Goal: Register for event/course

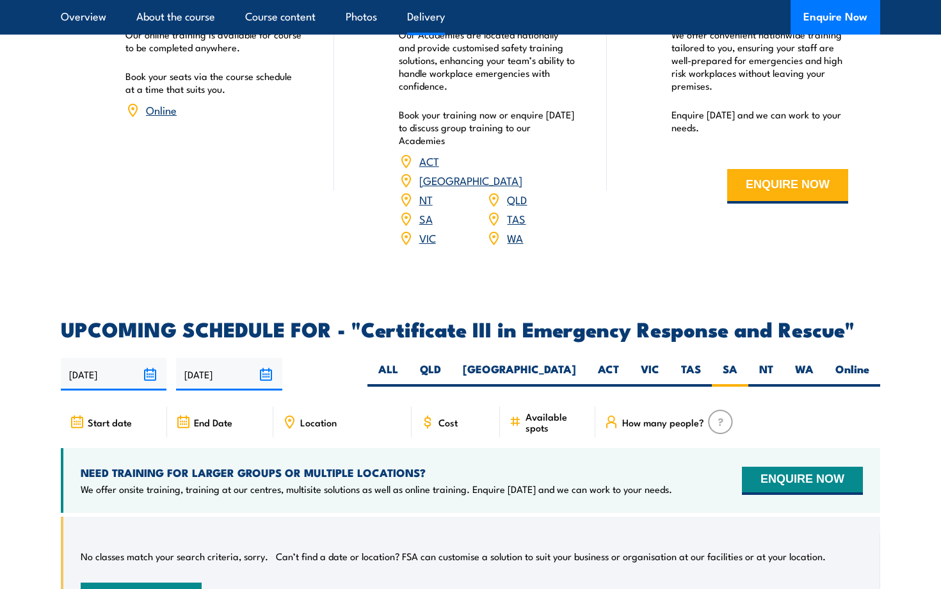
scroll to position [2700, 0]
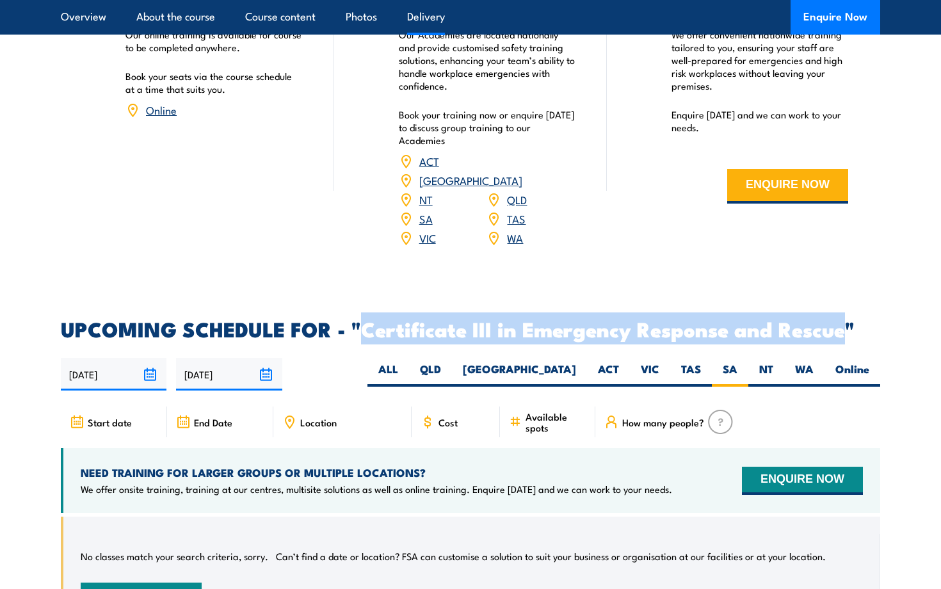
drag, startPoint x: 362, startPoint y: 303, endPoint x: 846, endPoint y: 302, distance: 484.2
click at [846, 320] on h2 "UPCOMING SCHEDULE FOR - "Certificate III in Emergency Response and Rescue"" at bounding box center [471, 329] width 820 height 18
copy h2 "Certificate III in Emergency Response and Rescue"
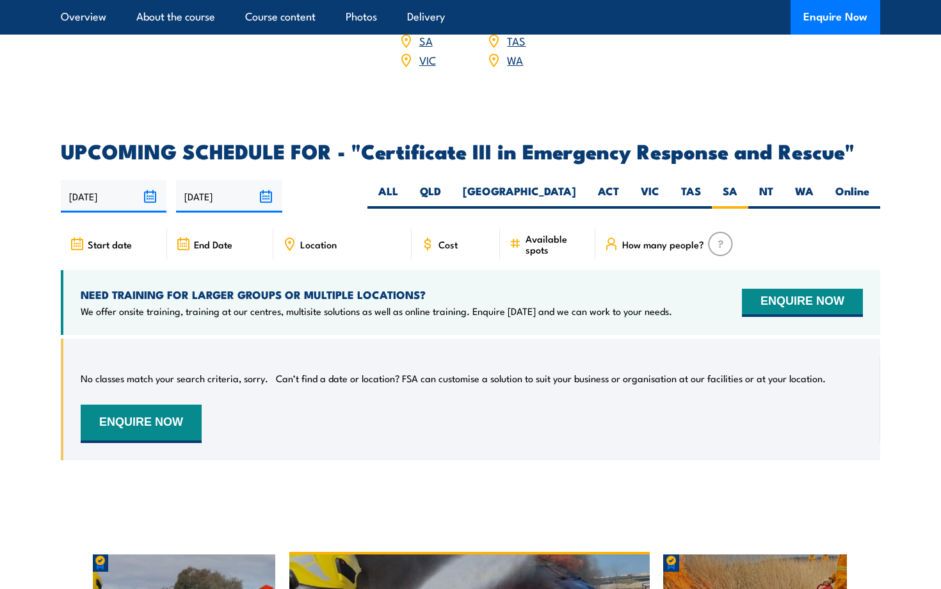
scroll to position [2904, 0]
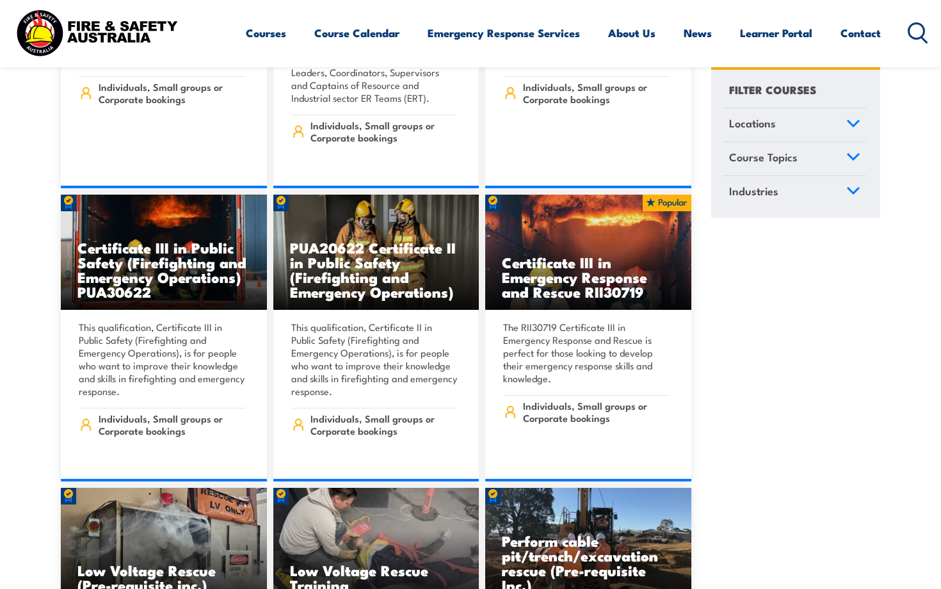
scroll to position [2899, 0]
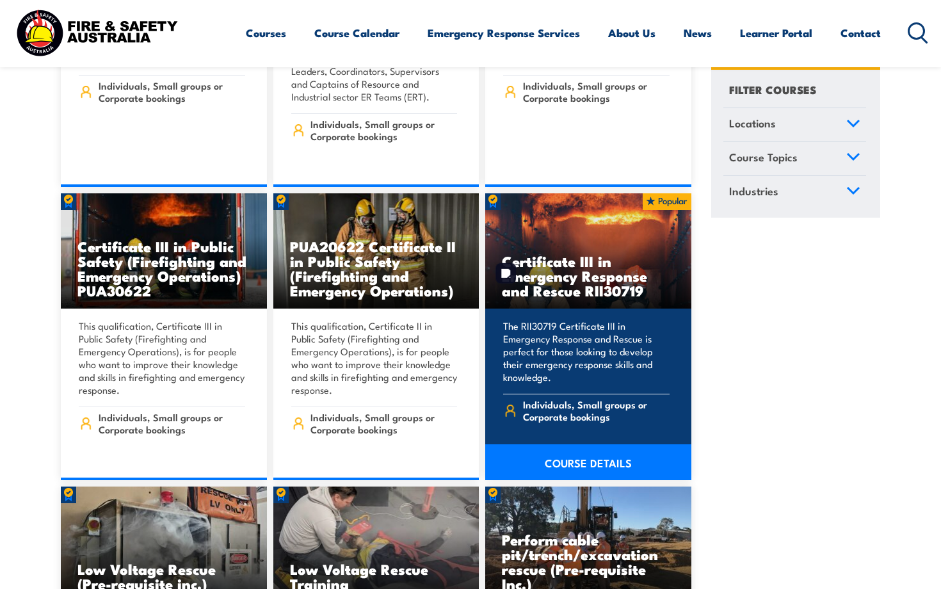
click at [597, 273] on h3 "Certificate III in Emergency Response and Rescue RII30719" at bounding box center [588, 276] width 173 height 44
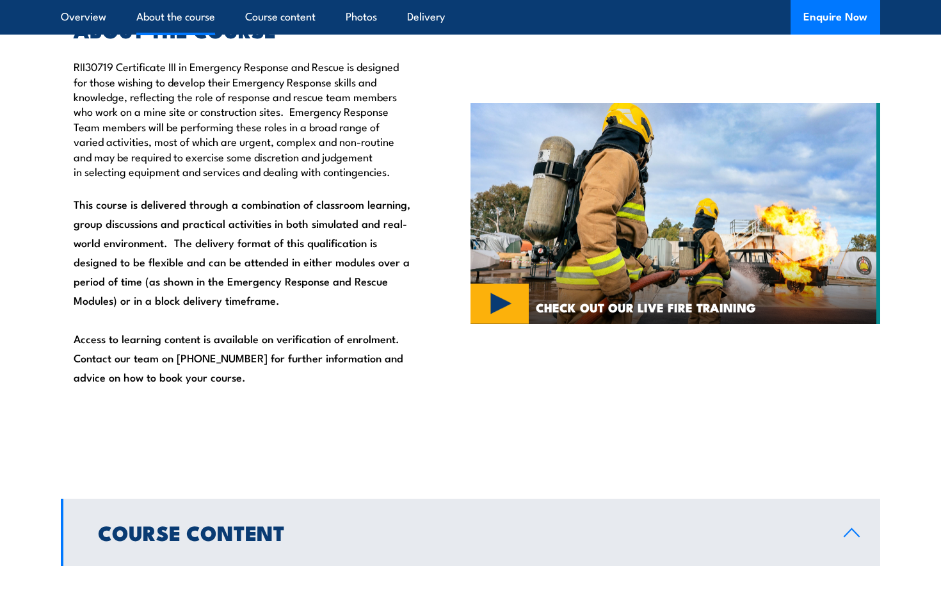
scroll to position [857, 0]
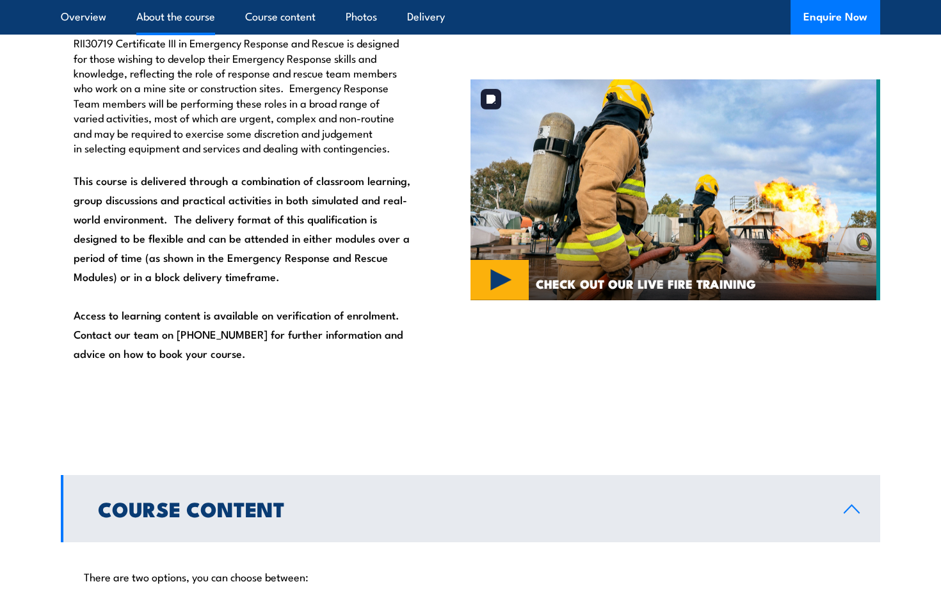
click at [491, 293] on img at bounding box center [676, 190] width 410 height 222
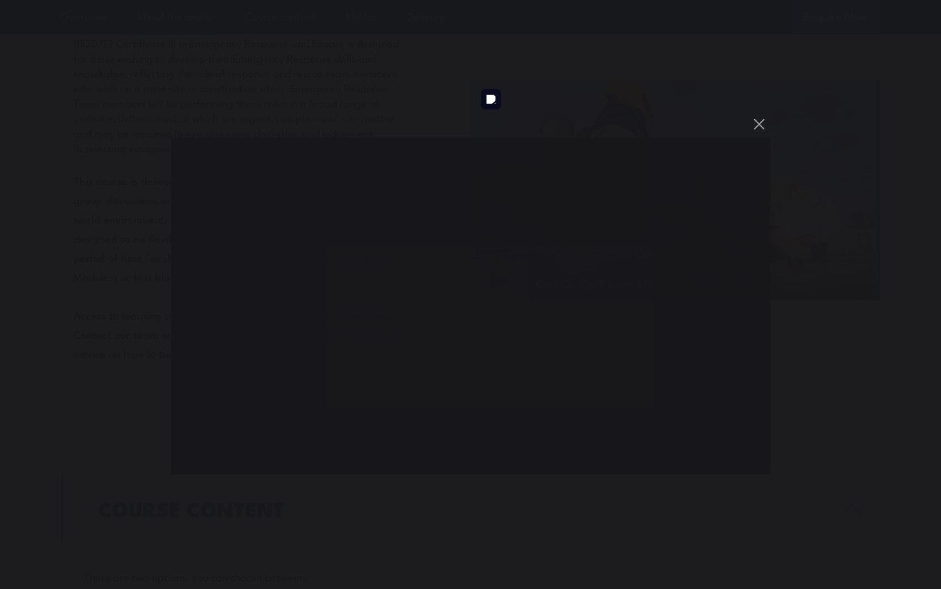
click at [628, 91] on div "You can close this modal content with the ESC key" at bounding box center [470, 294] width 941 height 589
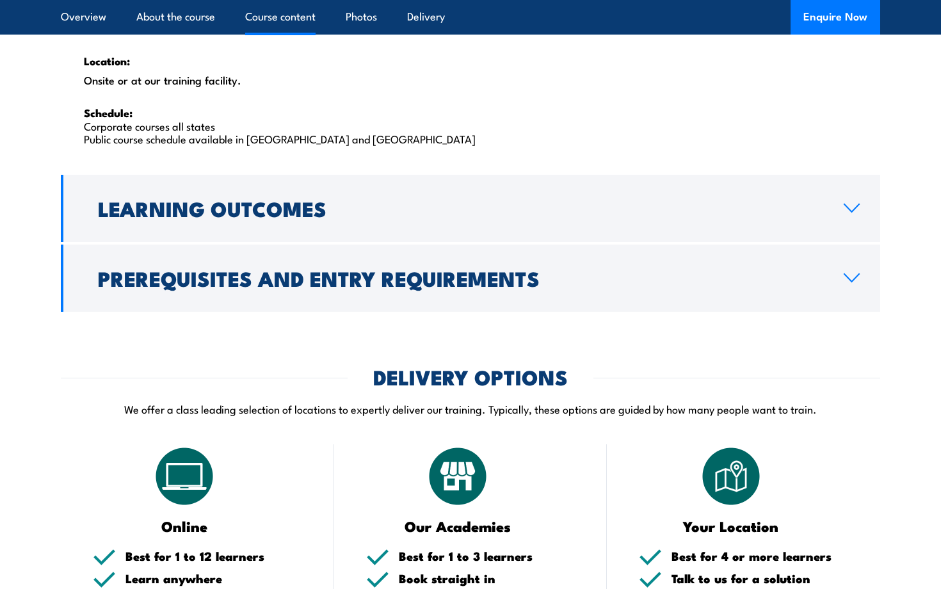
scroll to position [2141, 0]
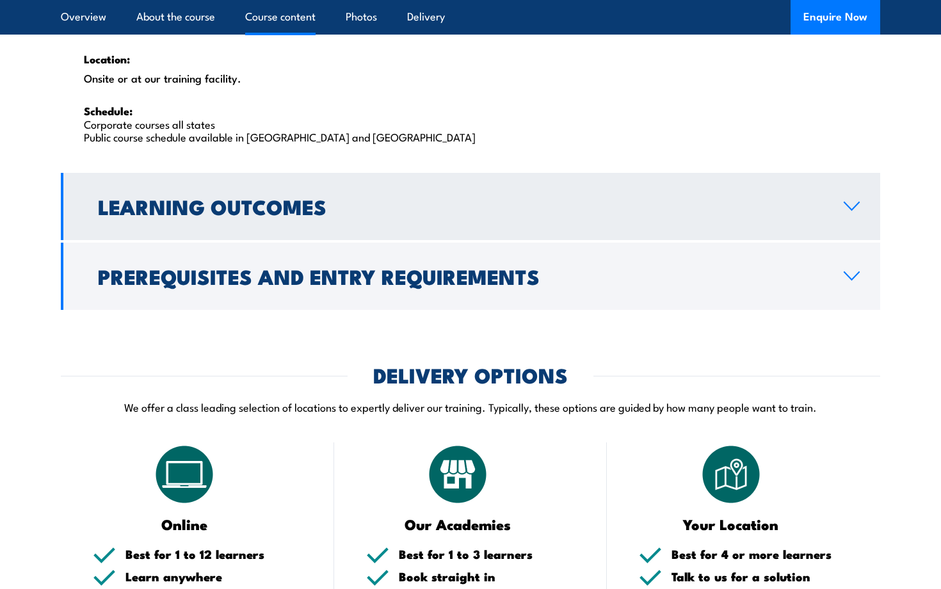
click at [133, 197] on h2 "Learning Outcomes" at bounding box center [461, 206] width 726 height 18
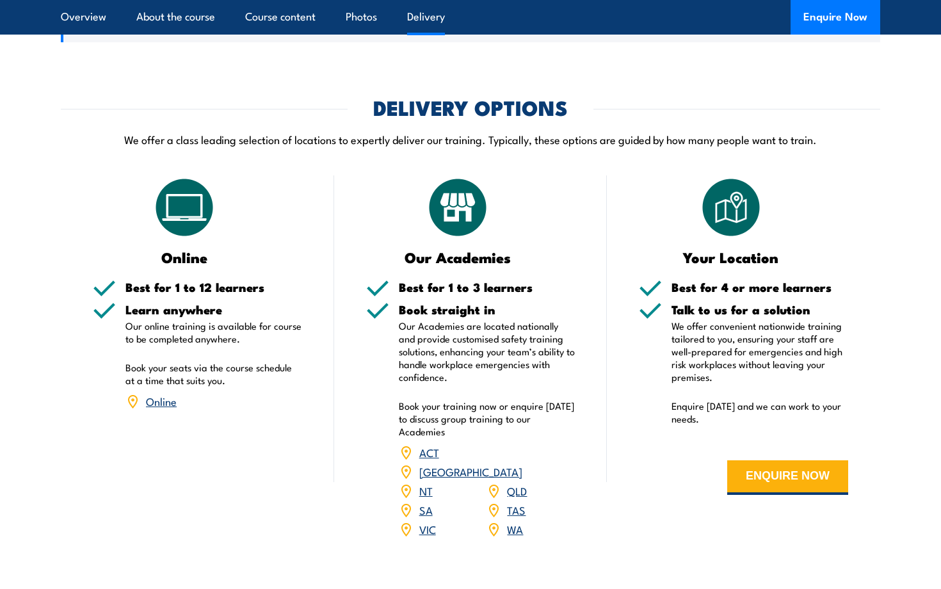
scroll to position [1733, 0]
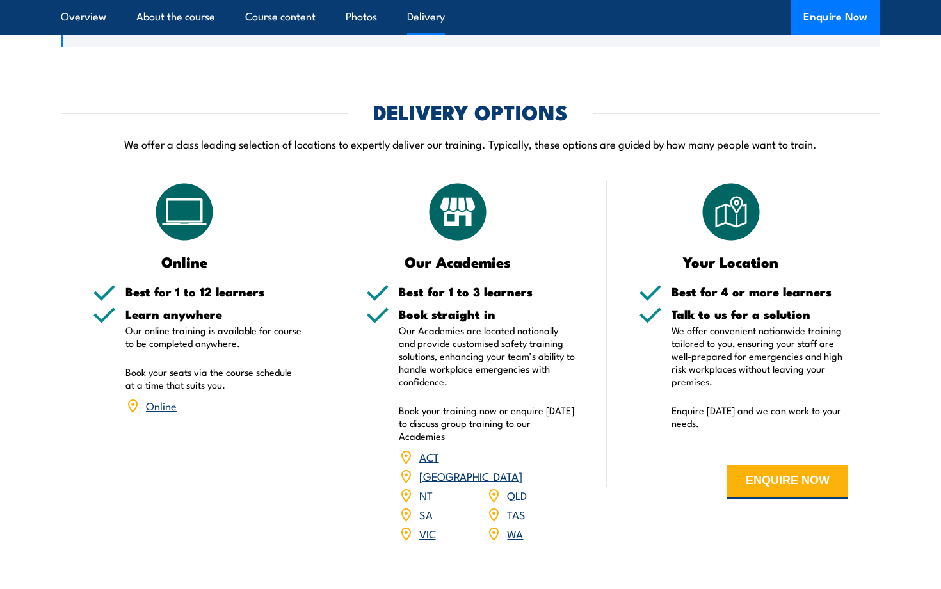
click at [420, 507] on link "SA" at bounding box center [425, 514] width 13 height 15
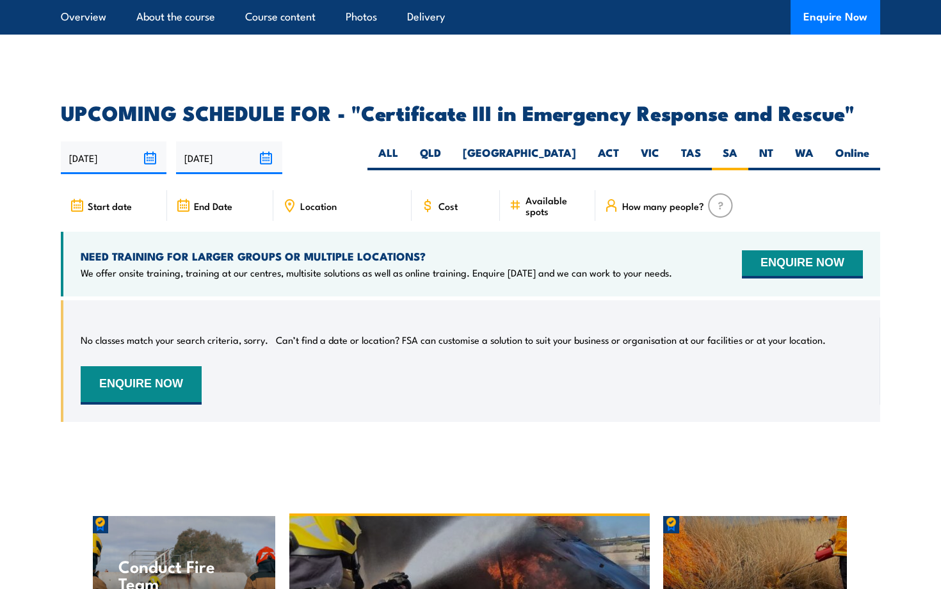
scroll to position [2903, 0]
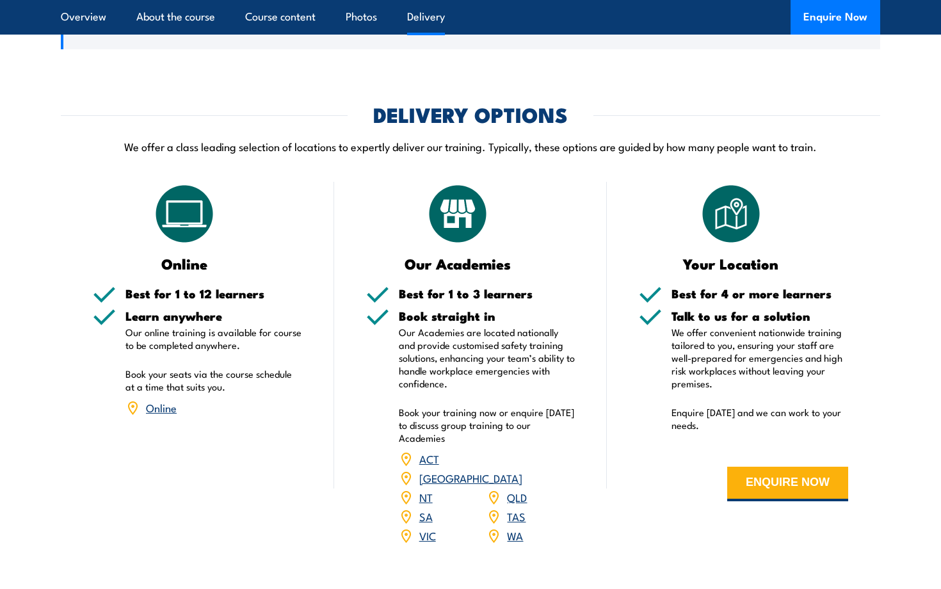
scroll to position [2411, 0]
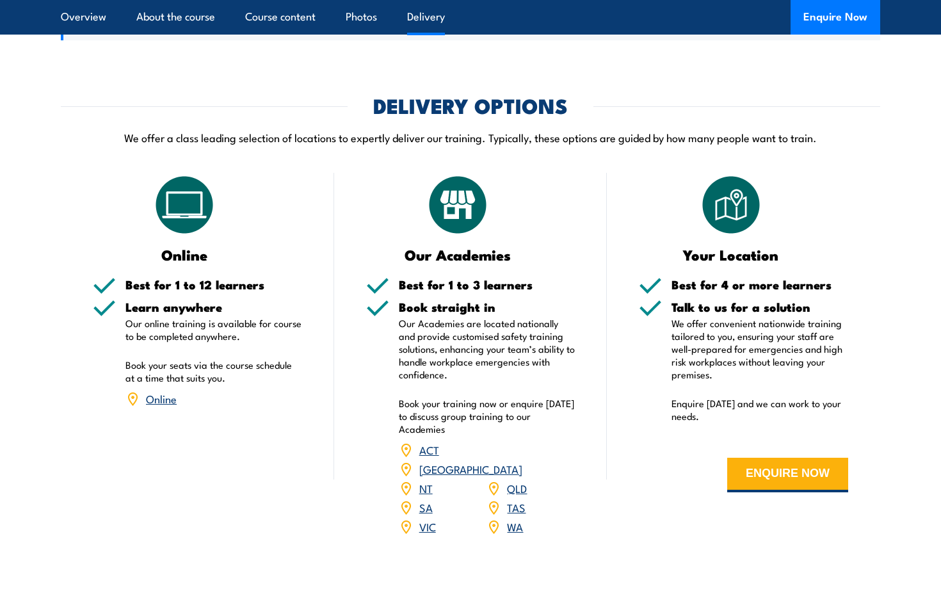
click at [158, 391] on link "Online" at bounding box center [161, 398] width 31 height 15
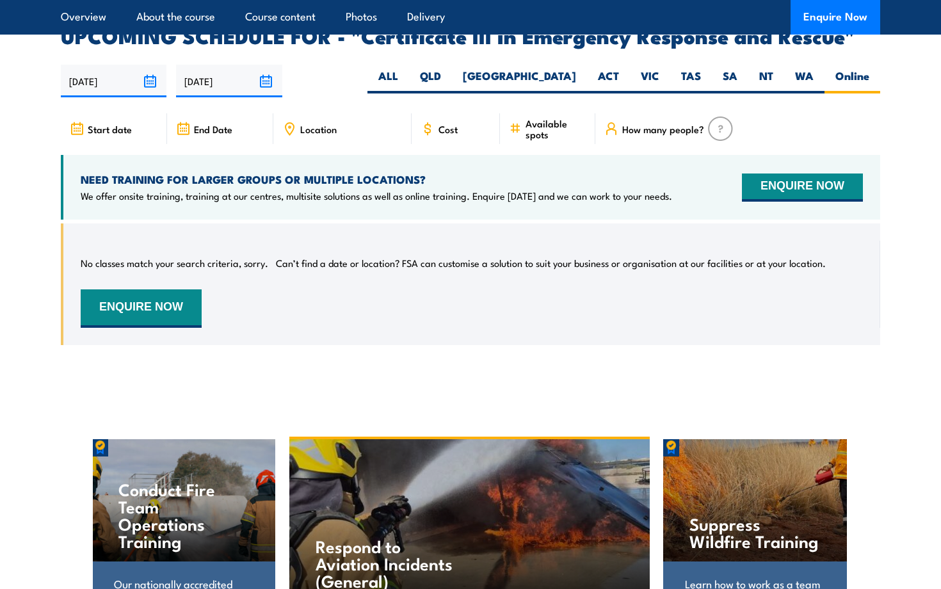
scroll to position [2995, 0]
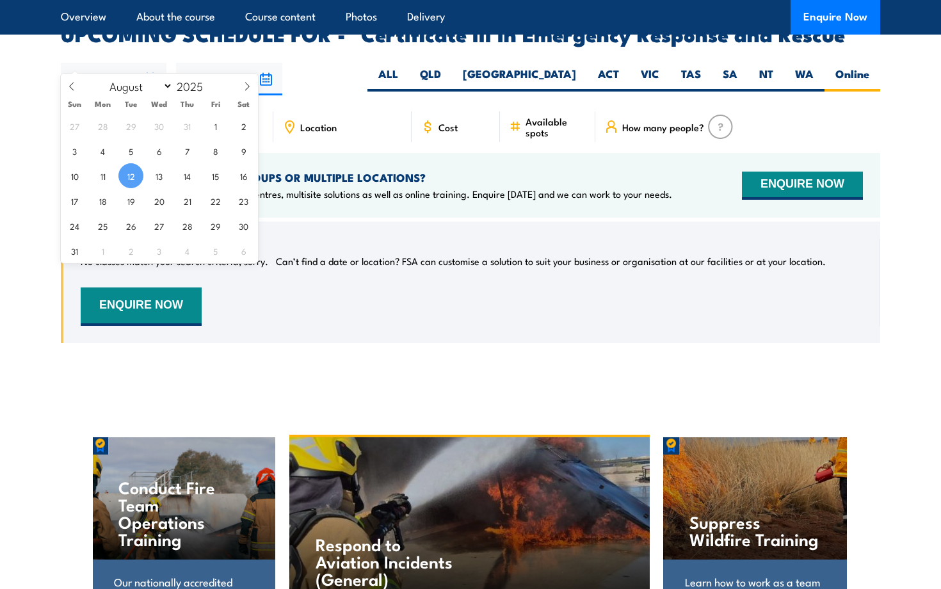
click at [162, 63] on input "[DATE]" at bounding box center [114, 79] width 106 height 33
click at [262, 63] on input "08/02/2026" at bounding box center [229, 79] width 106 height 33
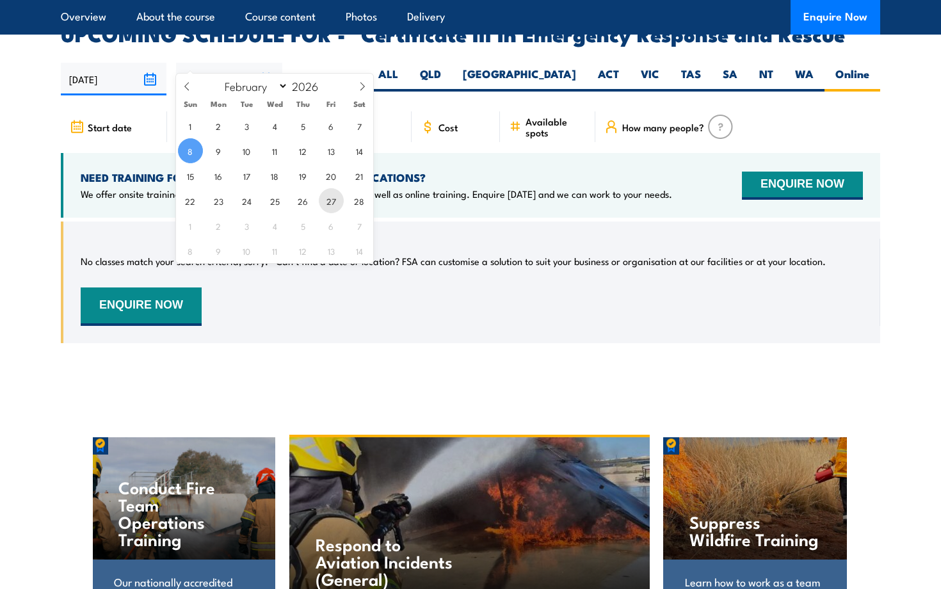
click at [339, 199] on span "27" at bounding box center [331, 200] width 25 height 25
type input "[DATE]"
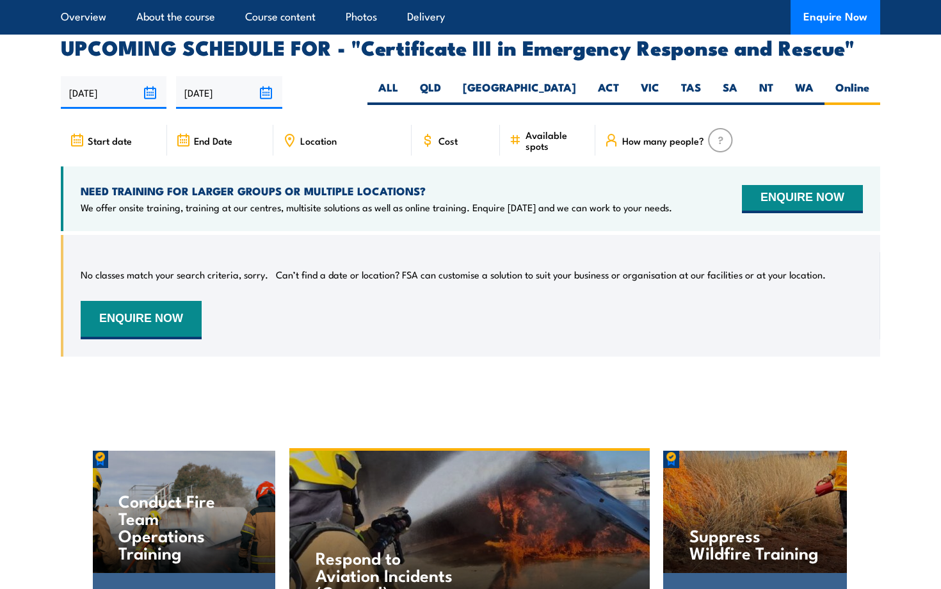
scroll to position [2995, 0]
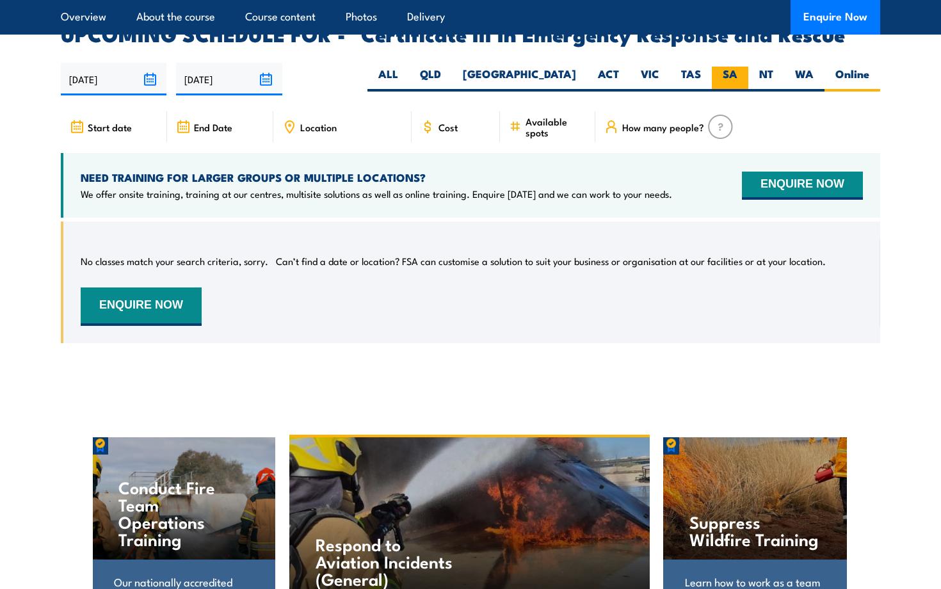
click at [728, 67] on label "SA" at bounding box center [730, 79] width 37 height 25
click at [738, 67] on input "SA" at bounding box center [742, 71] width 8 height 8
radio input "true"
click at [409, 67] on label "ALL" at bounding box center [389, 79] width 42 height 25
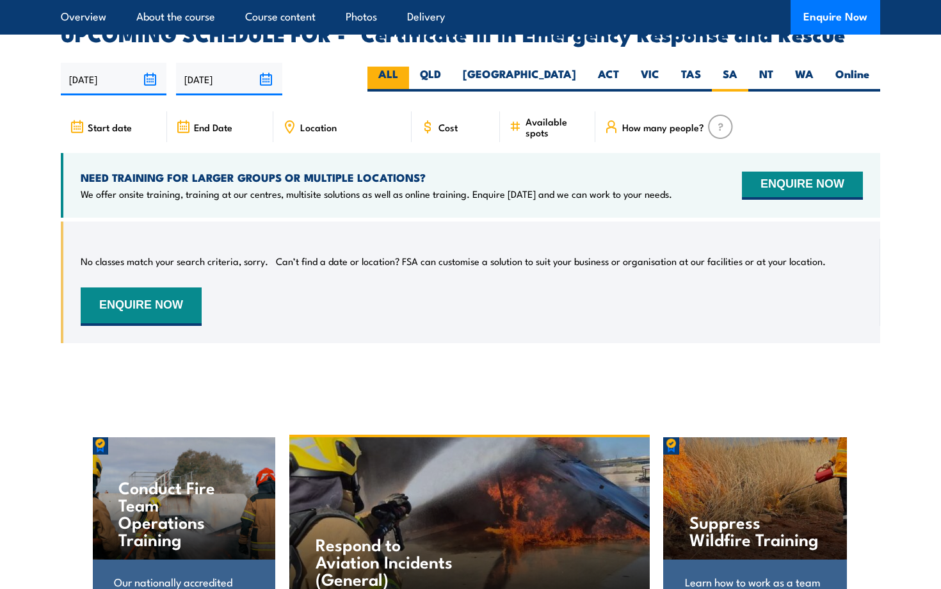
click at [407, 67] on input "ALL" at bounding box center [402, 71] width 8 height 8
radio input "true"
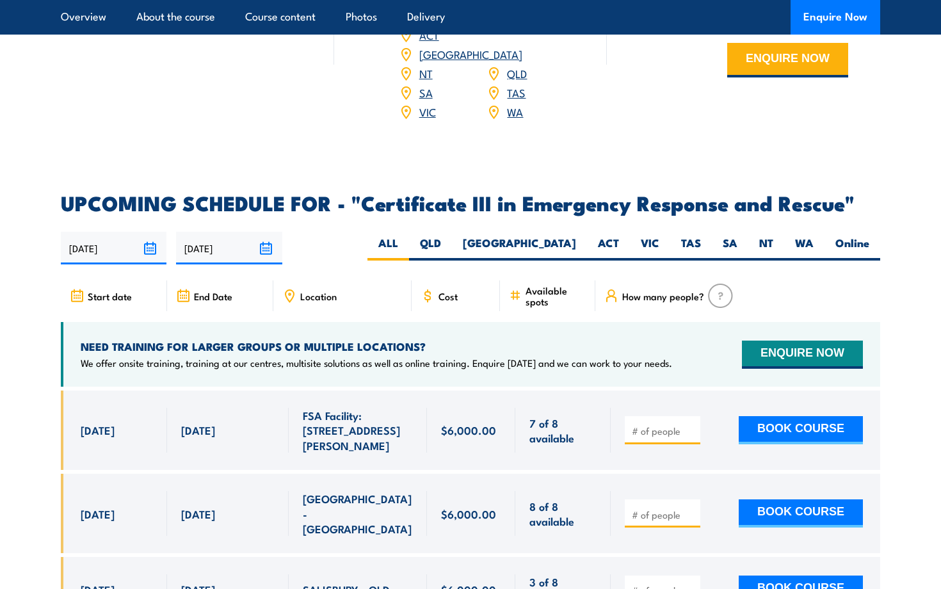
scroll to position [2823, 0]
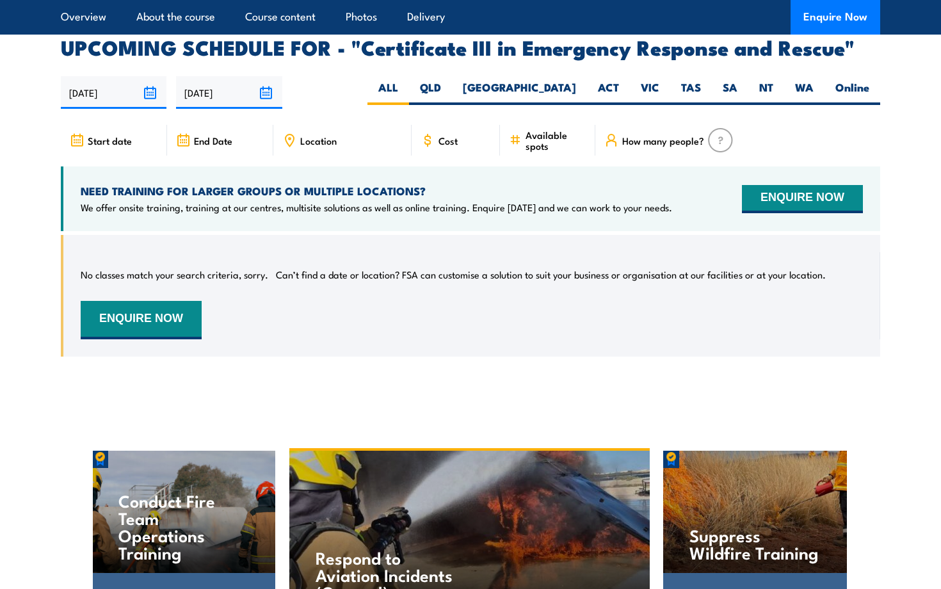
scroll to position [2995, 0]
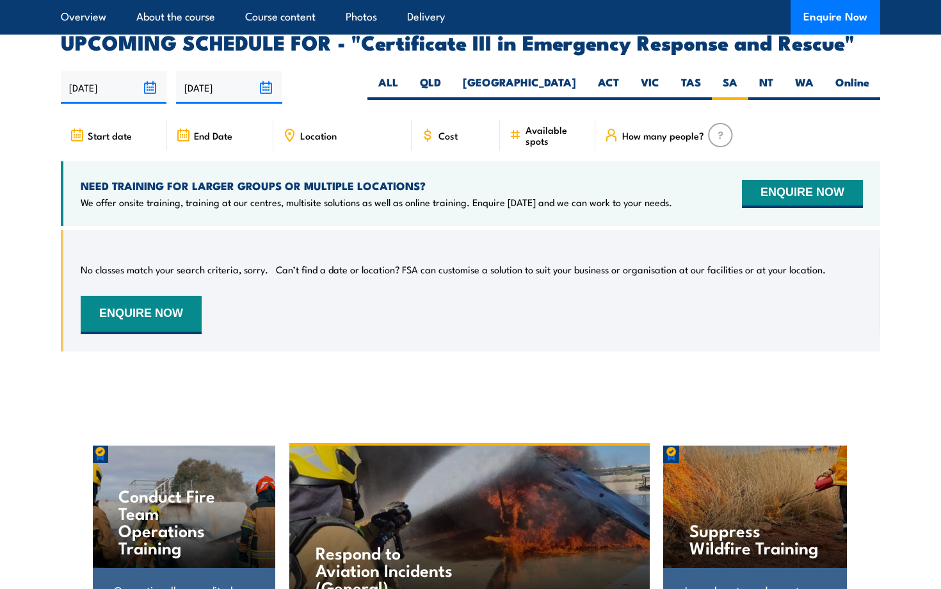
scroll to position [2995, 0]
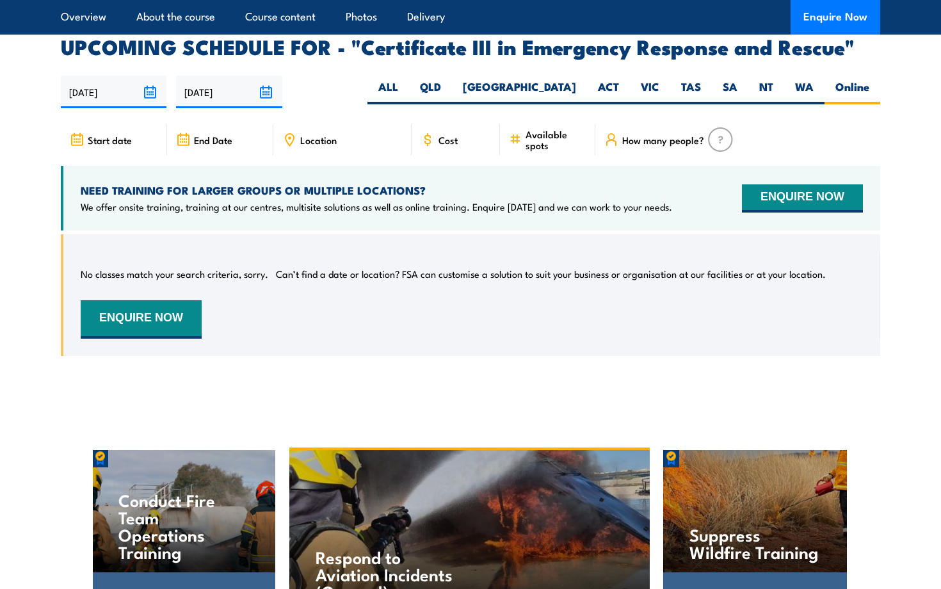
click at [3, 54] on section "UPCOMING SCHEDULE FOR - "Certificate III in Emergency Response and Rescue" [DAT…" at bounding box center [470, 206] width 941 height 338
